Goal: Obtain resource: Download file/media

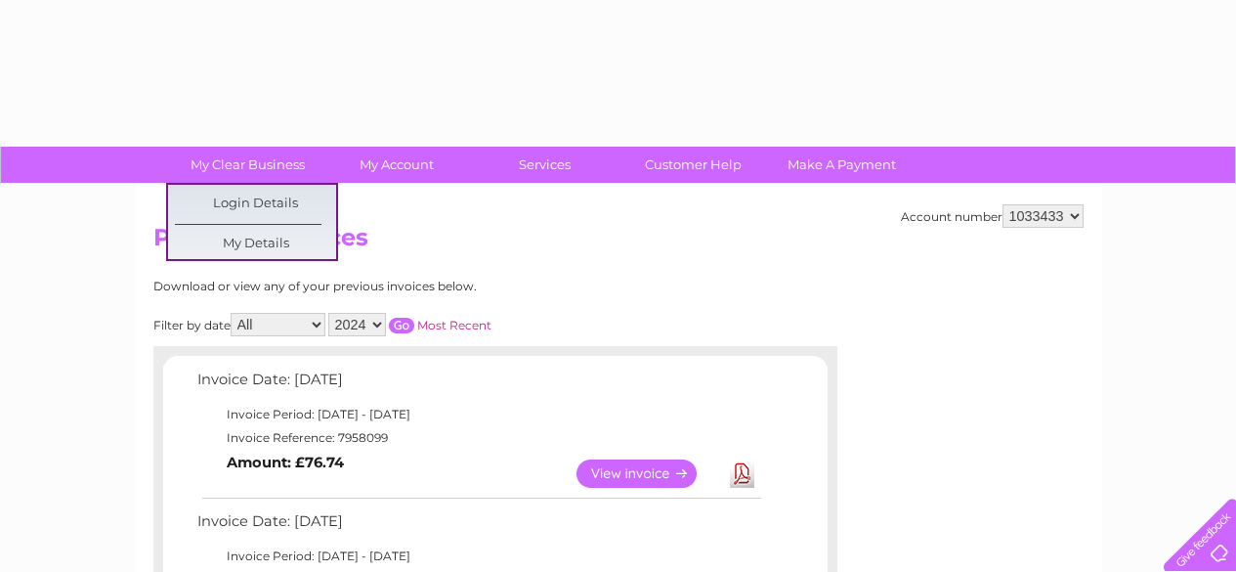
select select "2024"
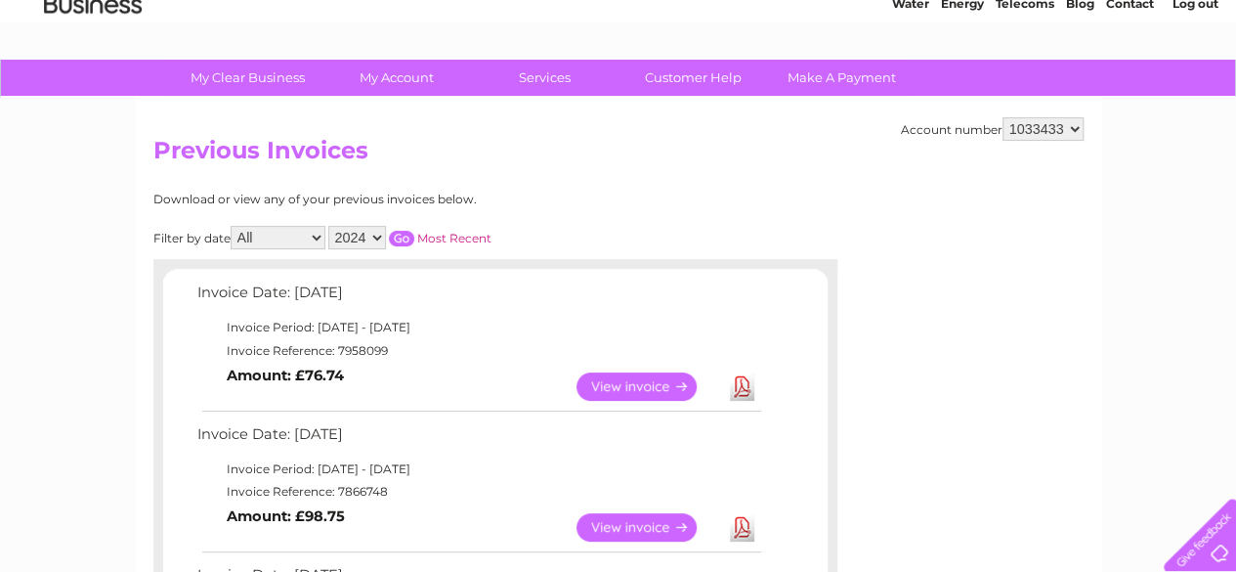
scroll to position [83, 0]
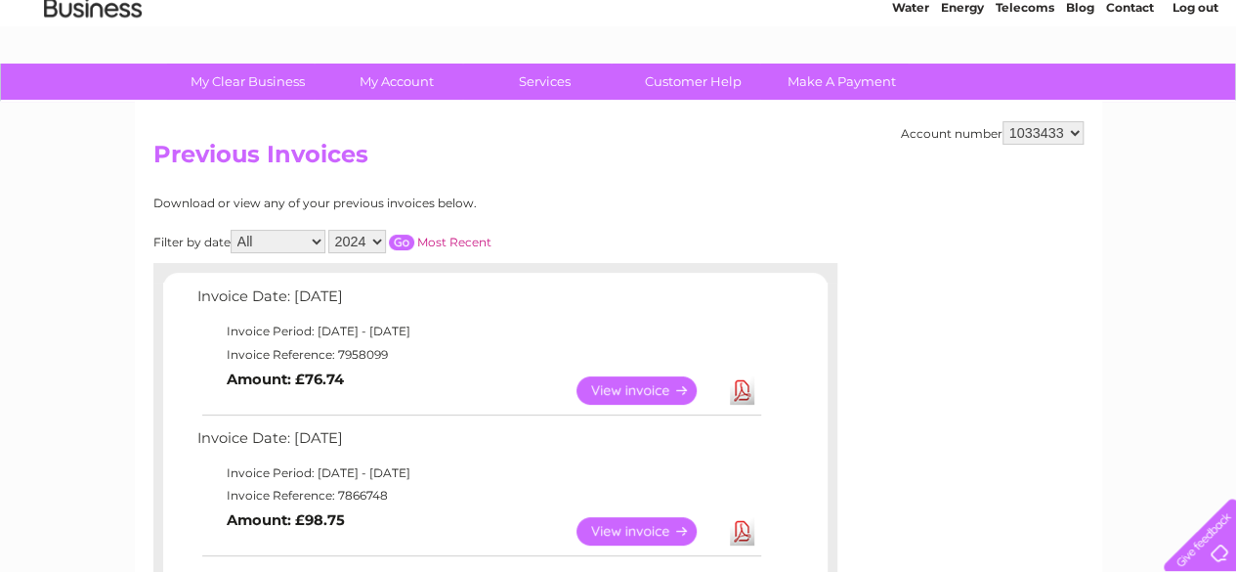
click at [404, 236] on input "button" at bounding box center [401, 243] width 25 height 16
click at [650, 388] on link "View" at bounding box center [649, 390] width 144 height 28
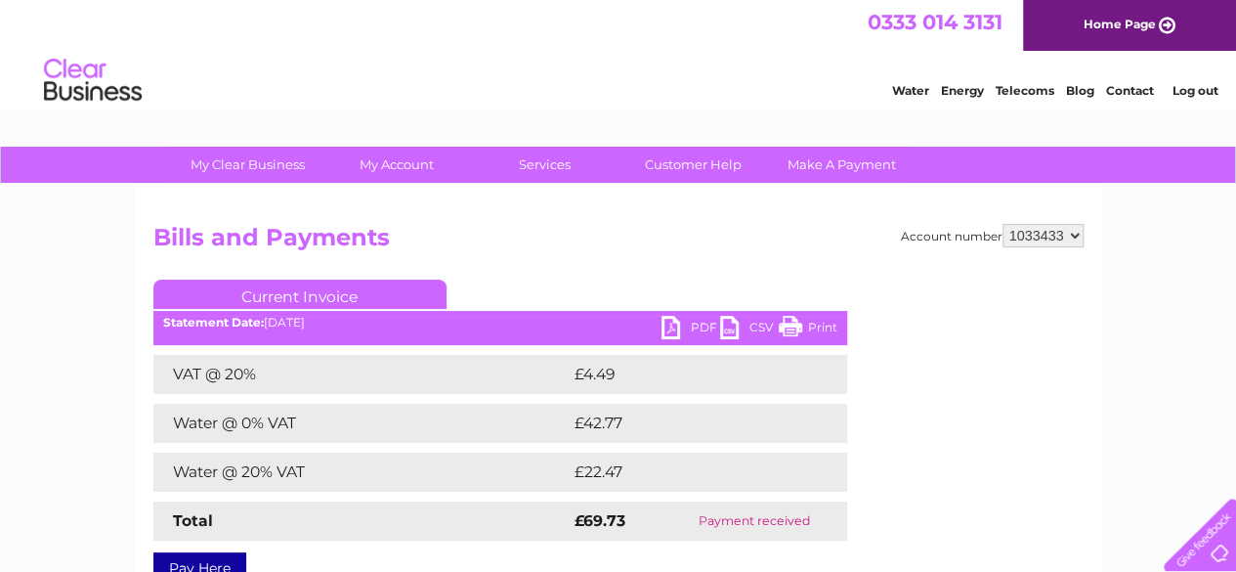
click at [670, 325] on link "PDF" at bounding box center [691, 330] width 59 height 28
